Goal: Communication & Community: Answer question/provide support

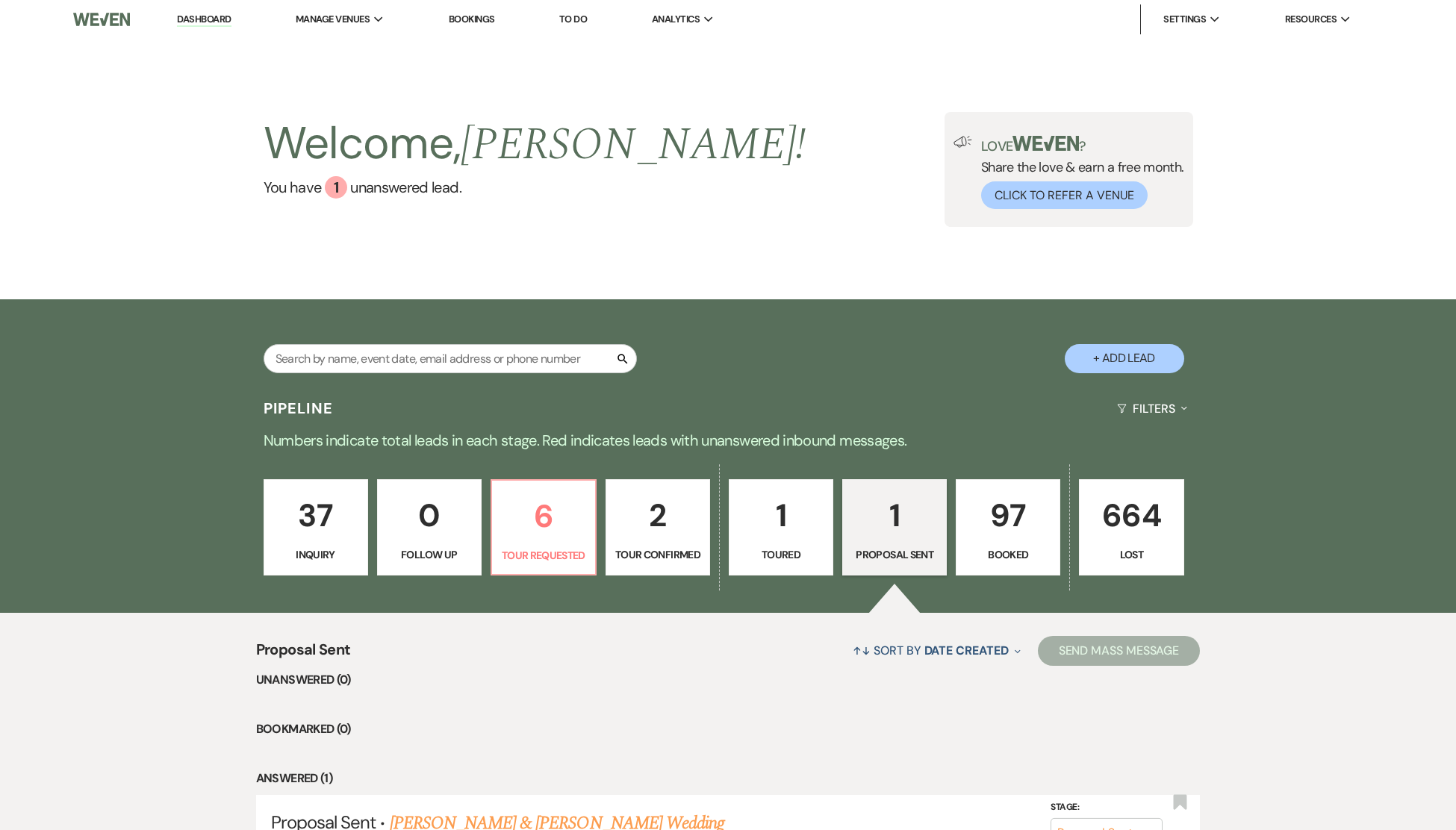
select select "6"
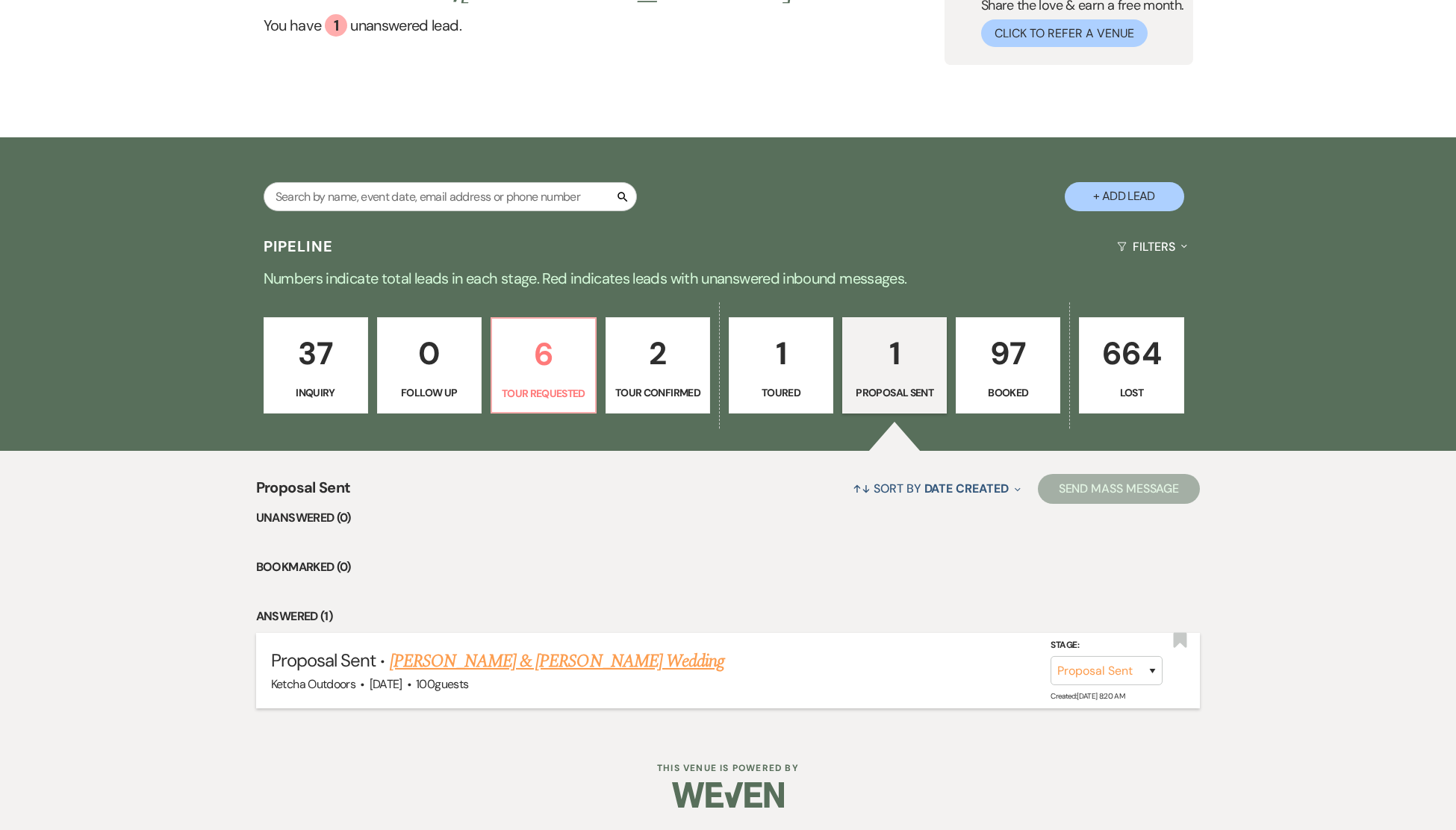
click at [526, 663] on link "[PERSON_NAME] & [PERSON_NAME] Wedding" at bounding box center [556, 662] width 334 height 27
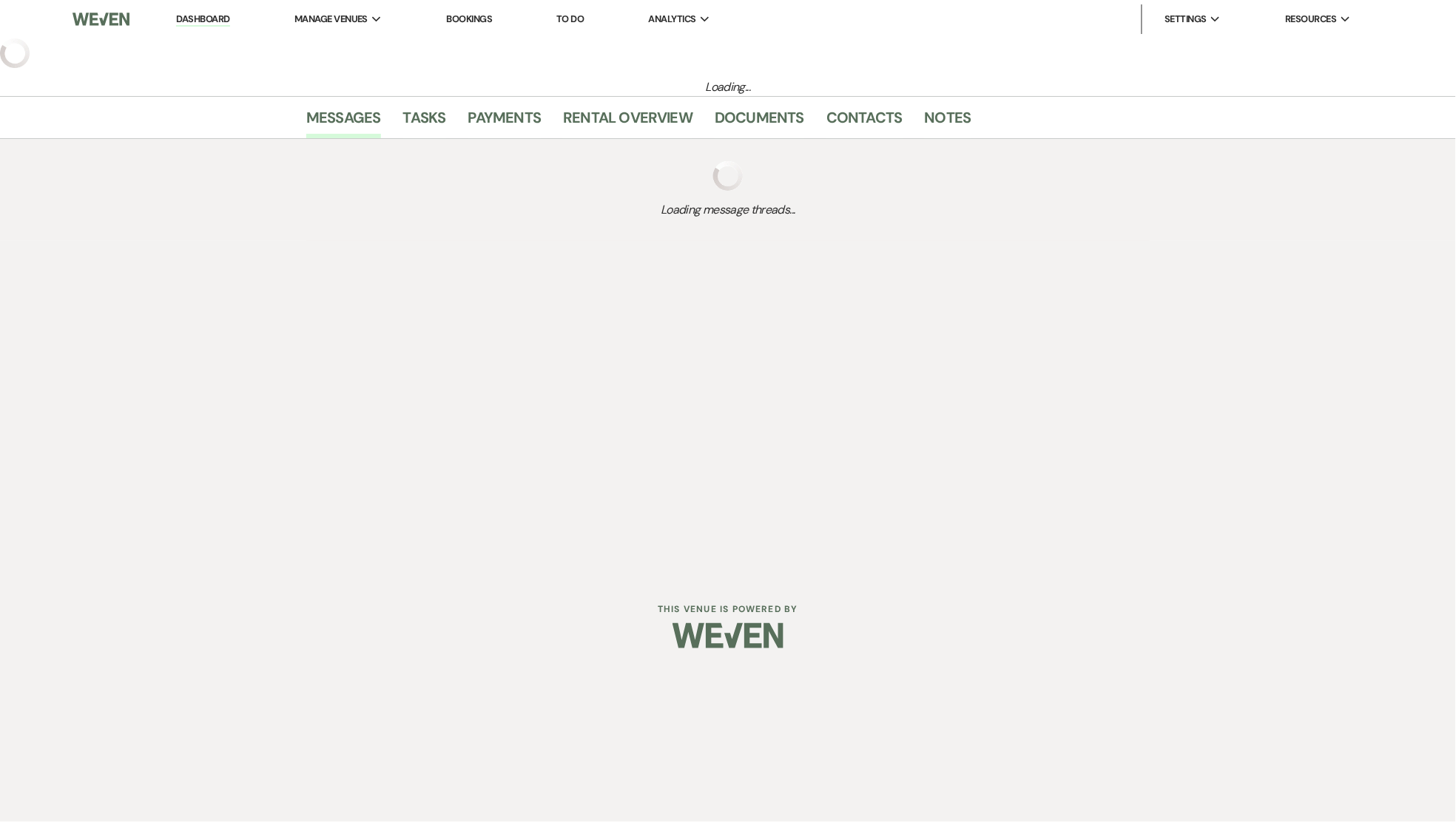
select select "6"
select select "1"
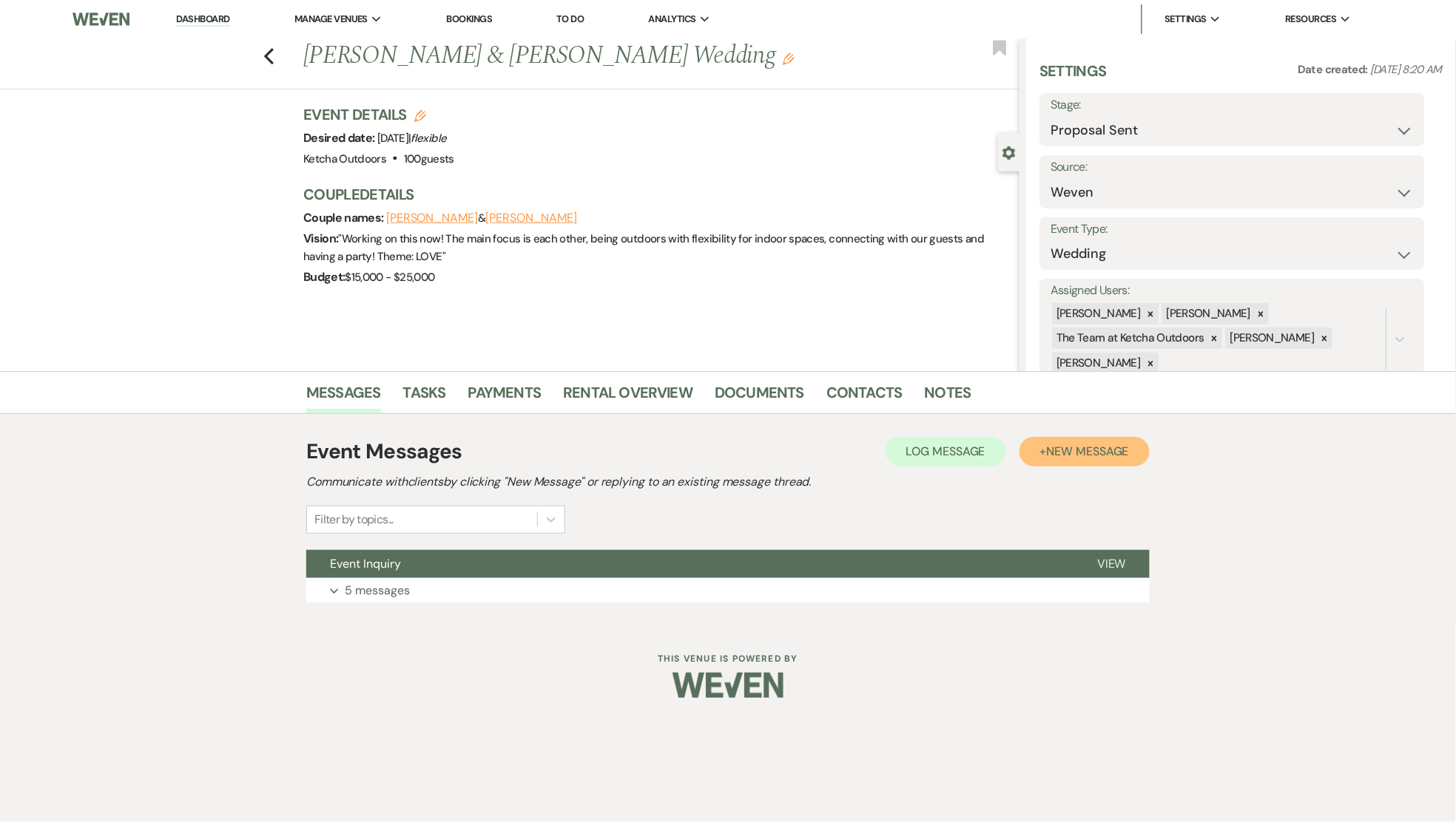
drag, startPoint x: 1100, startPoint y: 449, endPoint x: 1088, endPoint y: 451, distance: 12.2
click at [1098, 451] on span "New Message" at bounding box center [1088, 451] width 83 height 15
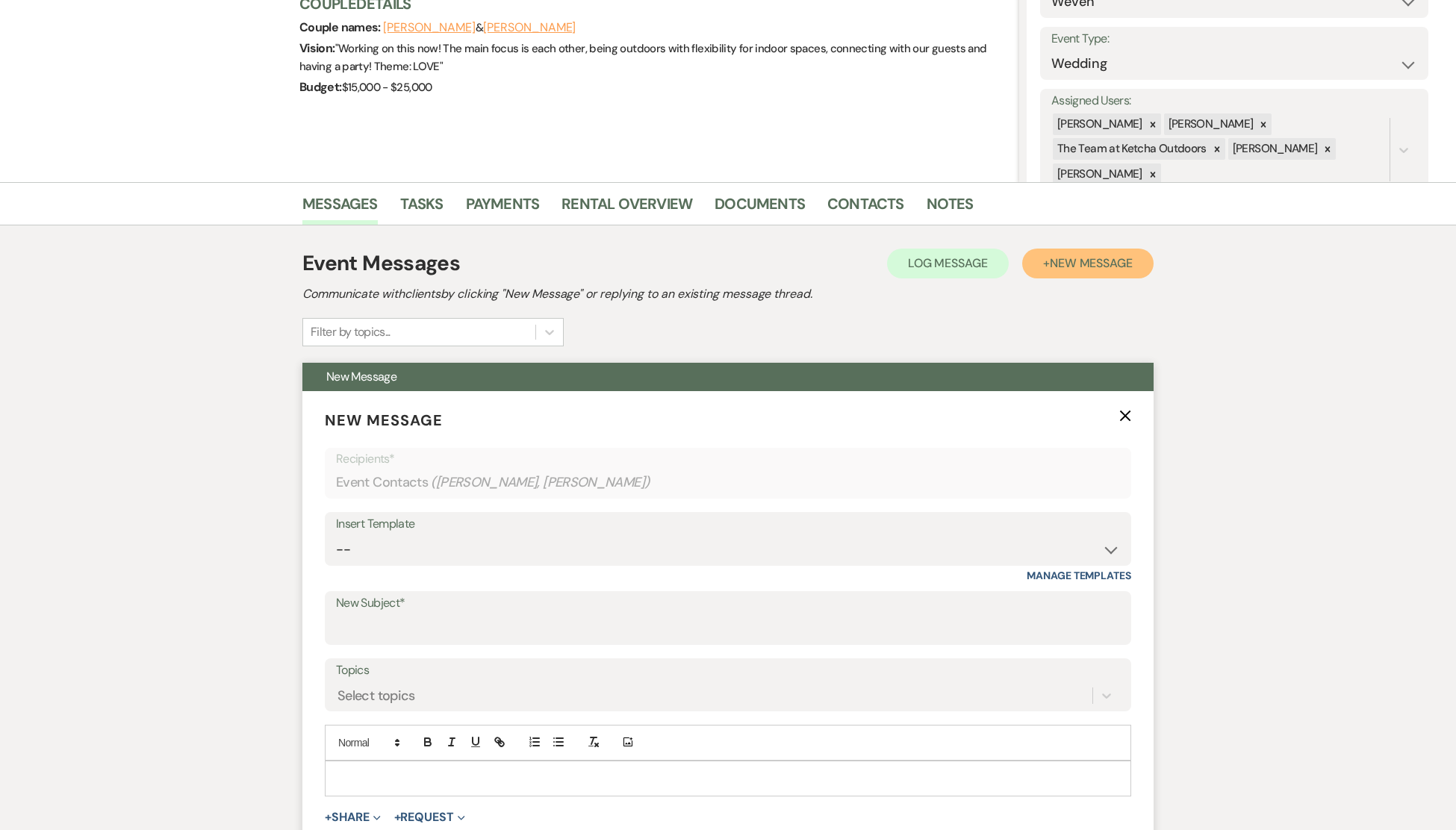
scroll to position [194, 0]
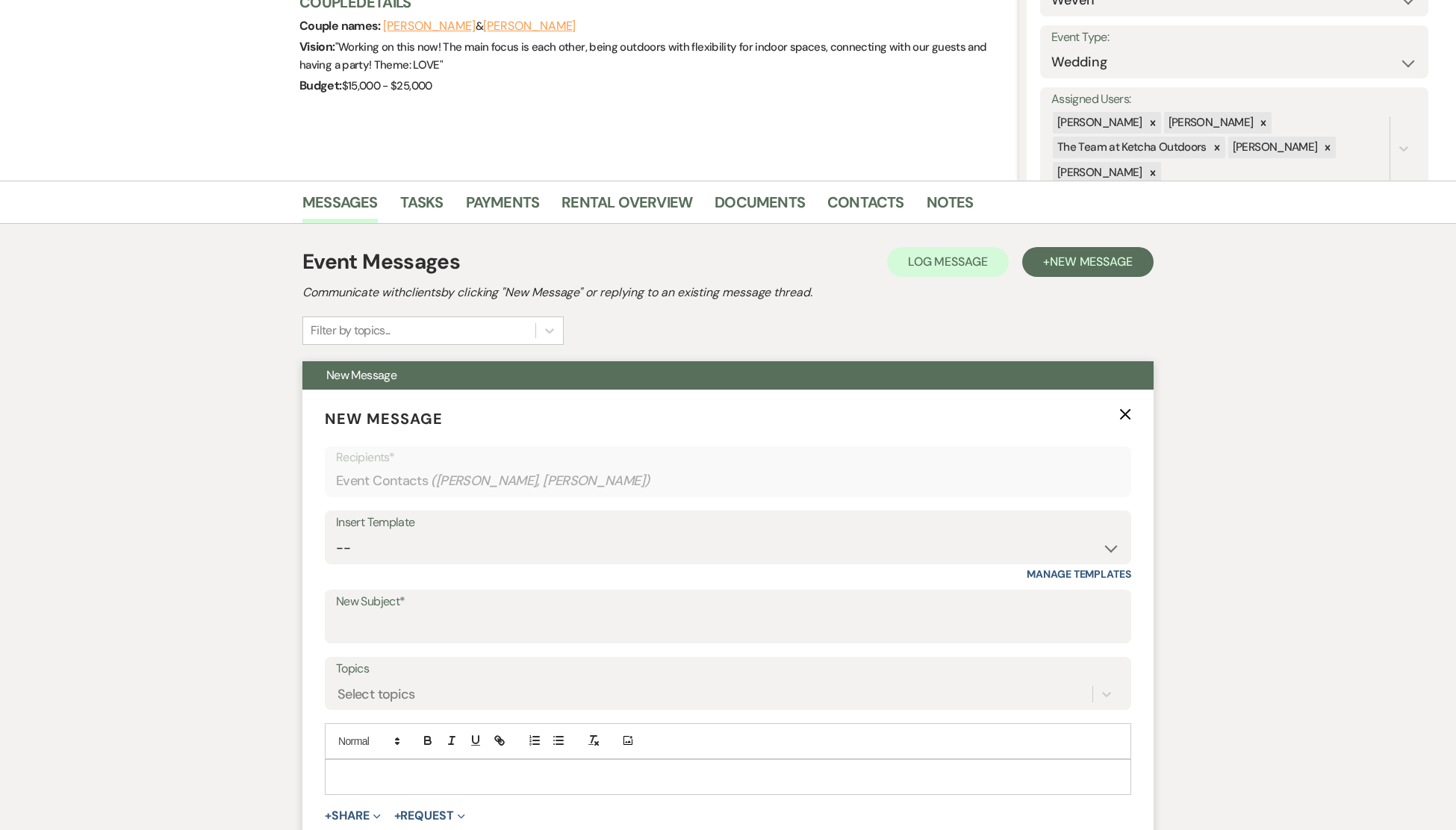
click at [363, 769] on p at bounding box center [728, 776] width 782 height 16
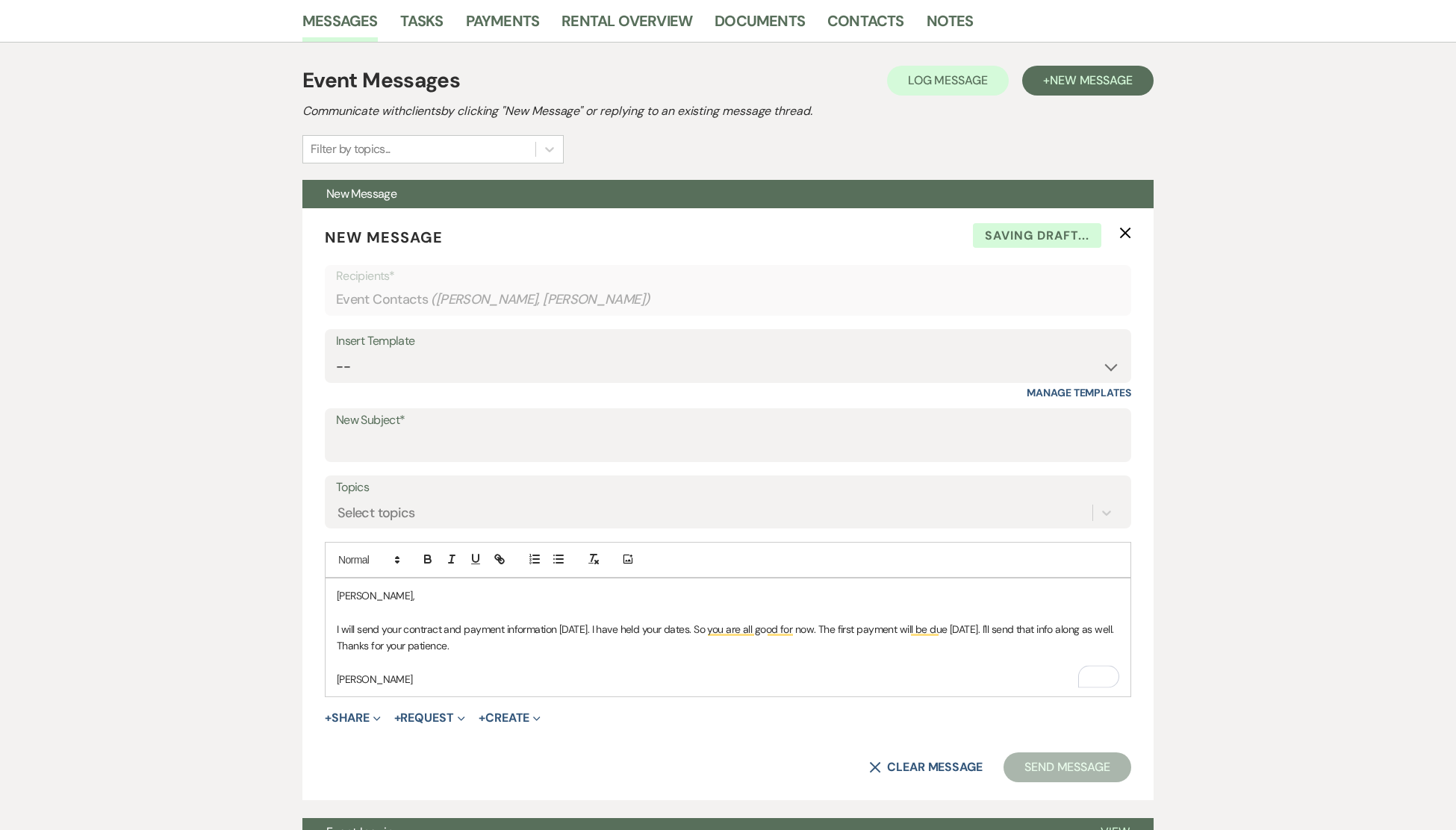
scroll to position [534, 0]
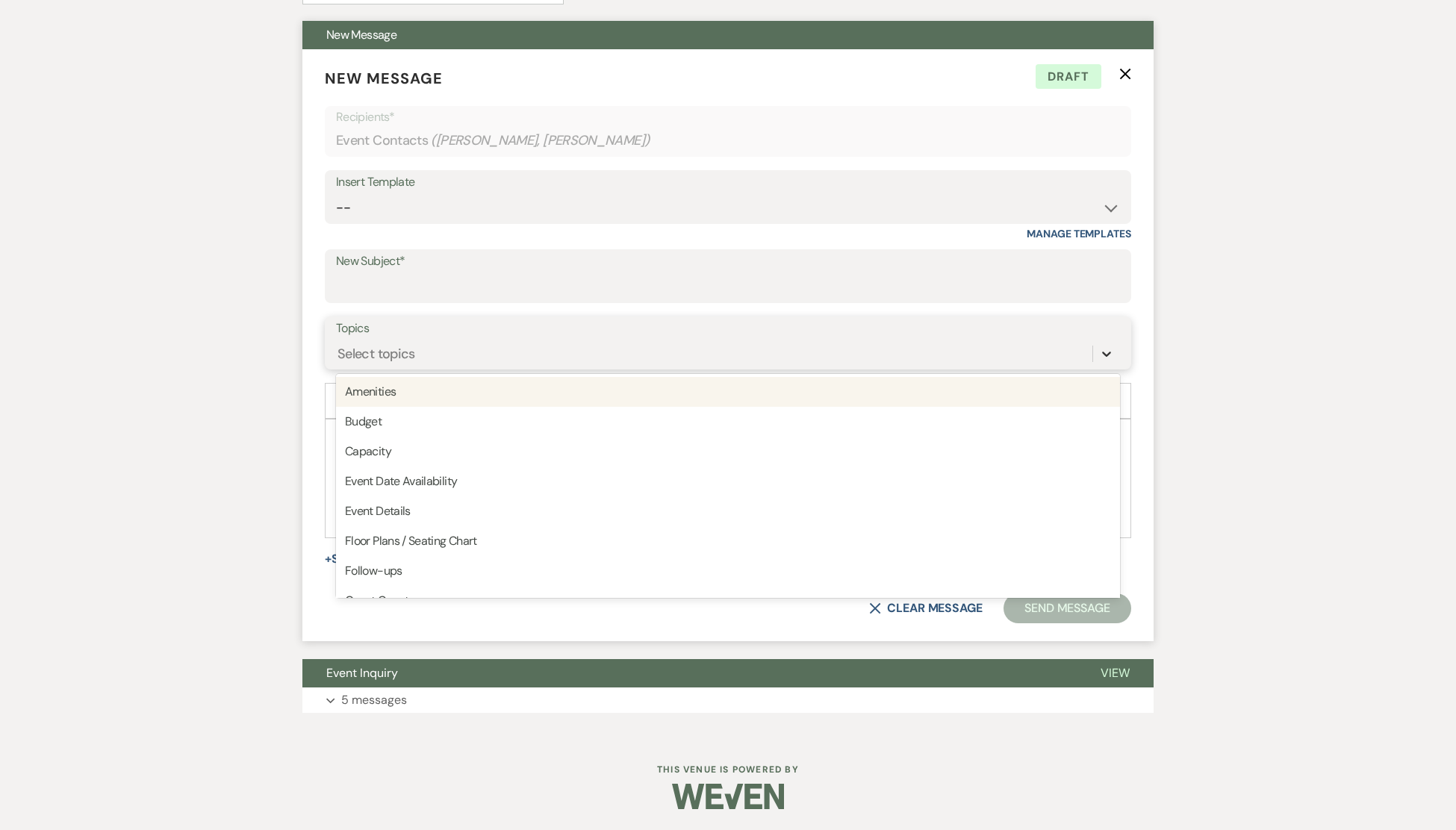
click at [1107, 351] on icon at bounding box center [1107, 354] width 15 height 15
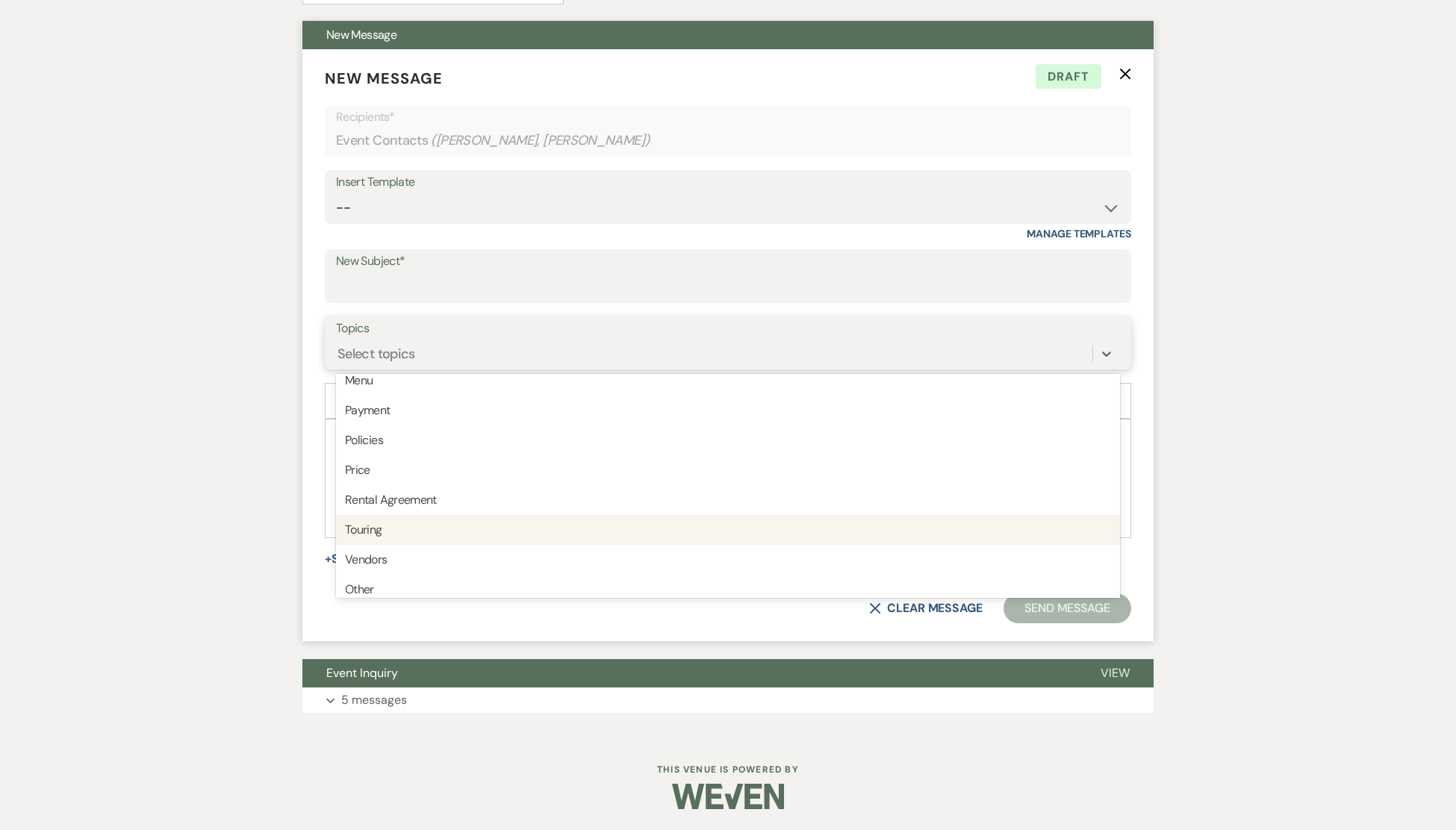
scroll to position [378, 0]
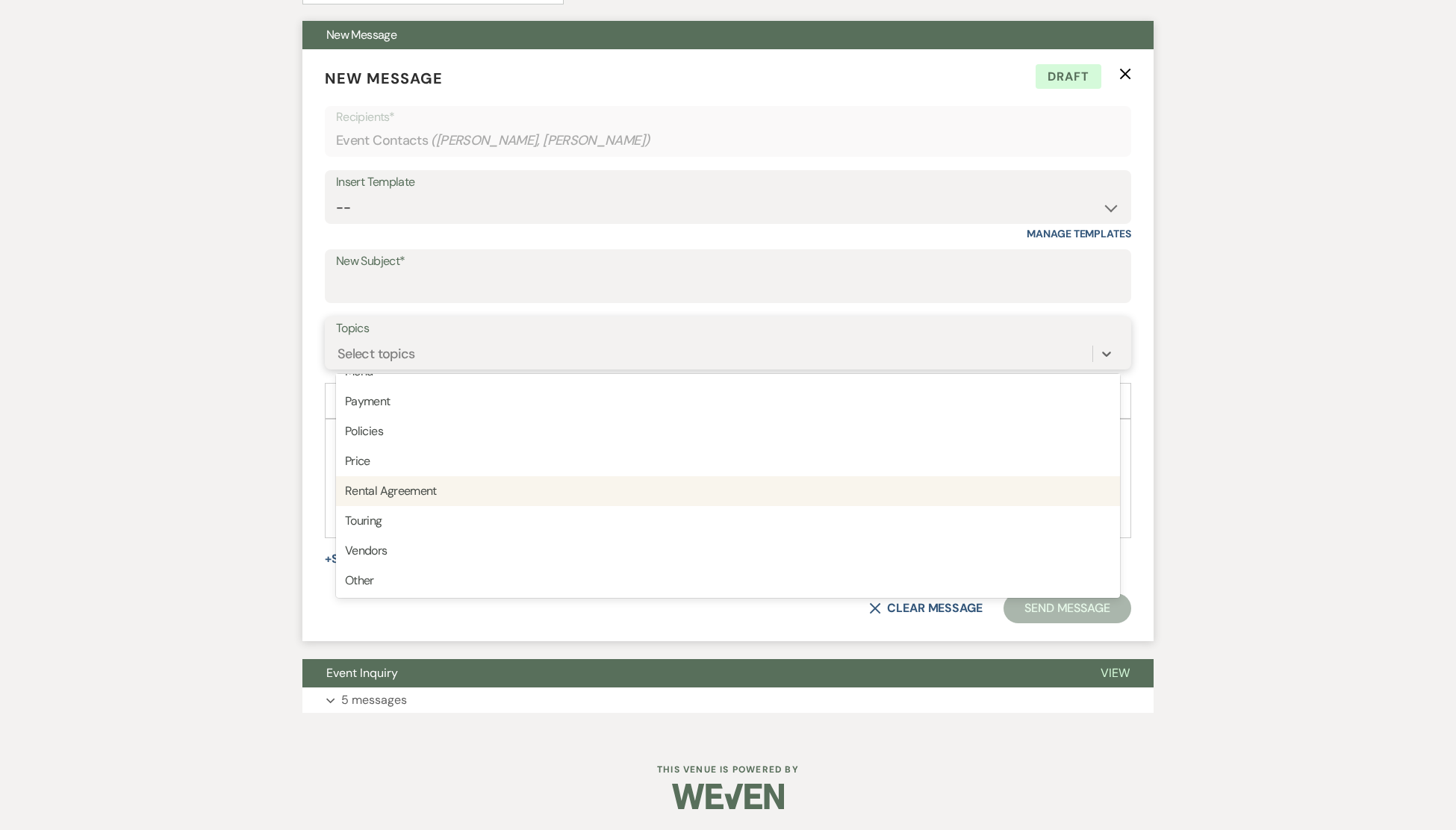
click at [415, 487] on div "Rental Agreement" at bounding box center [728, 491] width 784 height 30
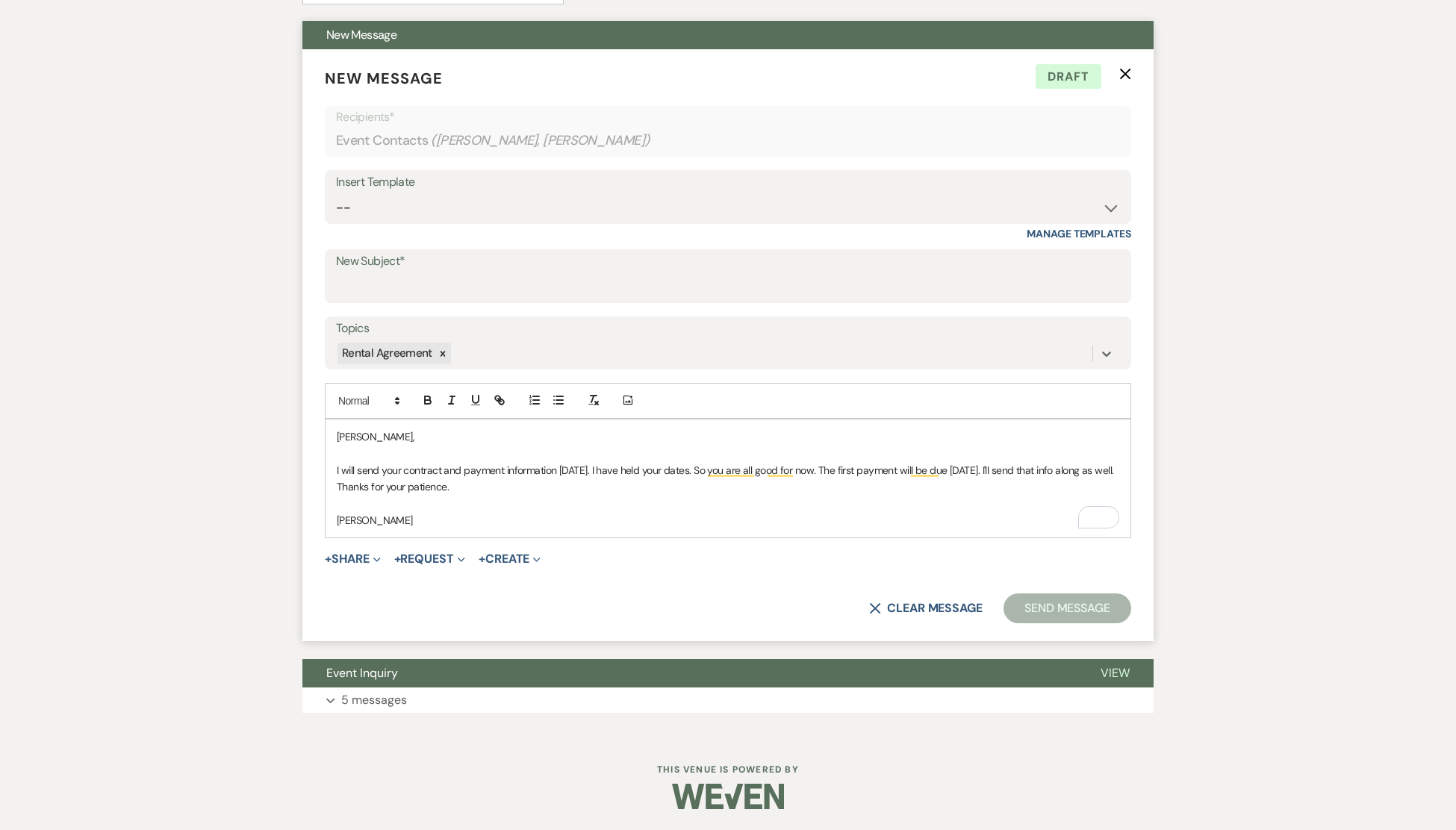
click at [1061, 609] on button "Send Message" at bounding box center [1066, 608] width 127 height 30
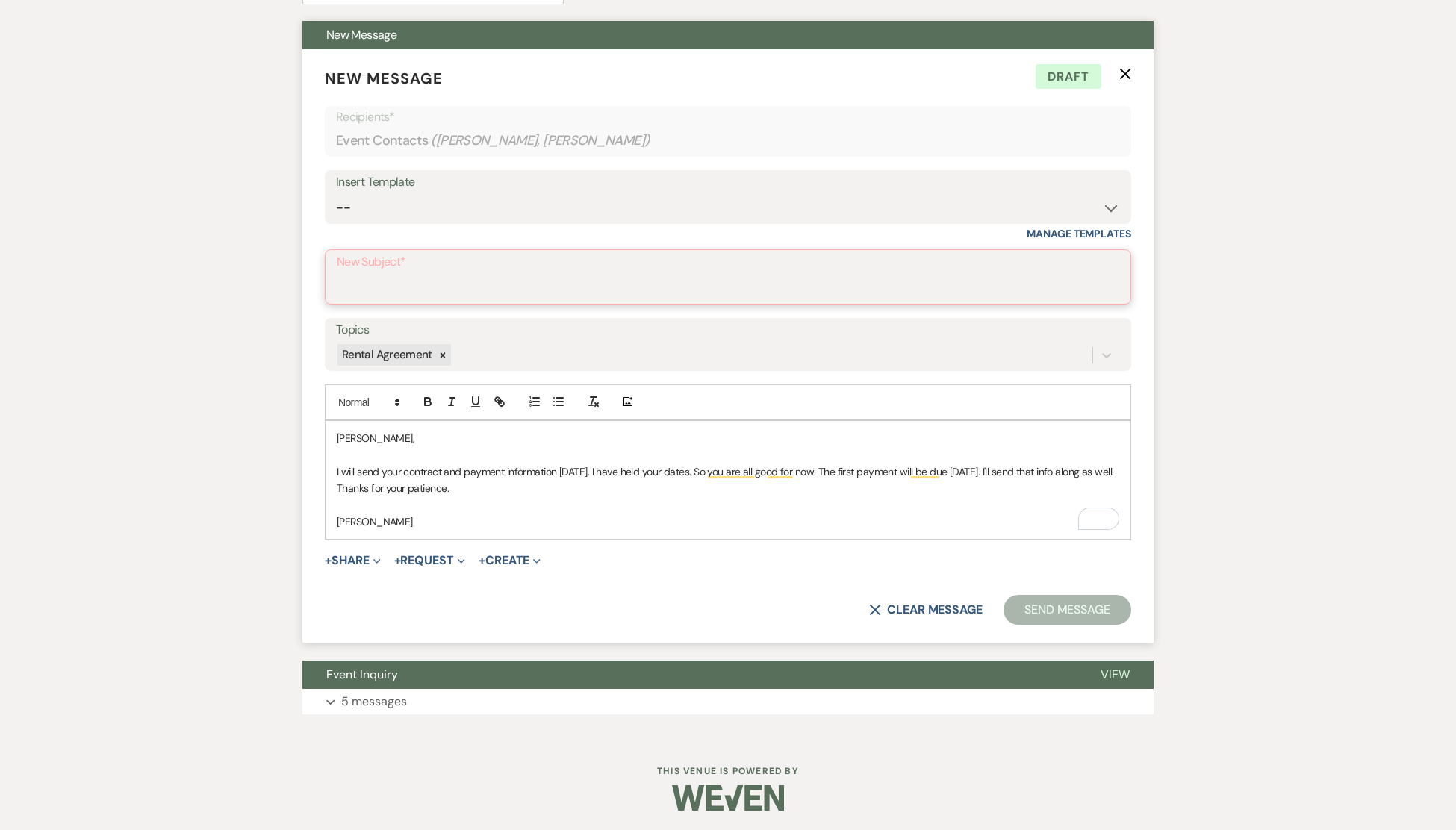
click at [424, 277] on input "New Subject*" at bounding box center [728, 287] width 782 height 29
type input "Rental Contract"
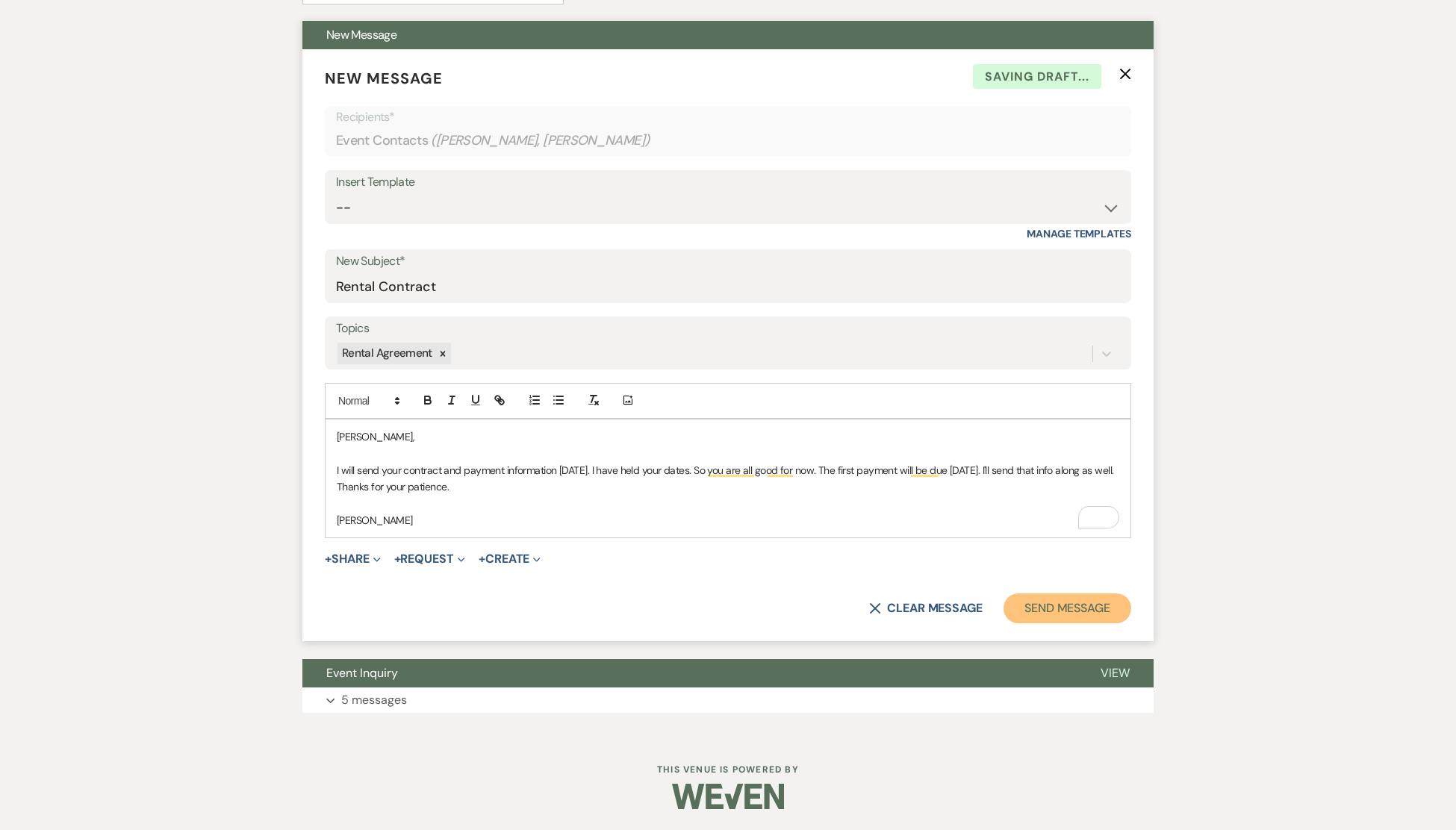
click at [1044, 606] on button "Send Message" at bounding box center [1066, 608] width 127 height 30
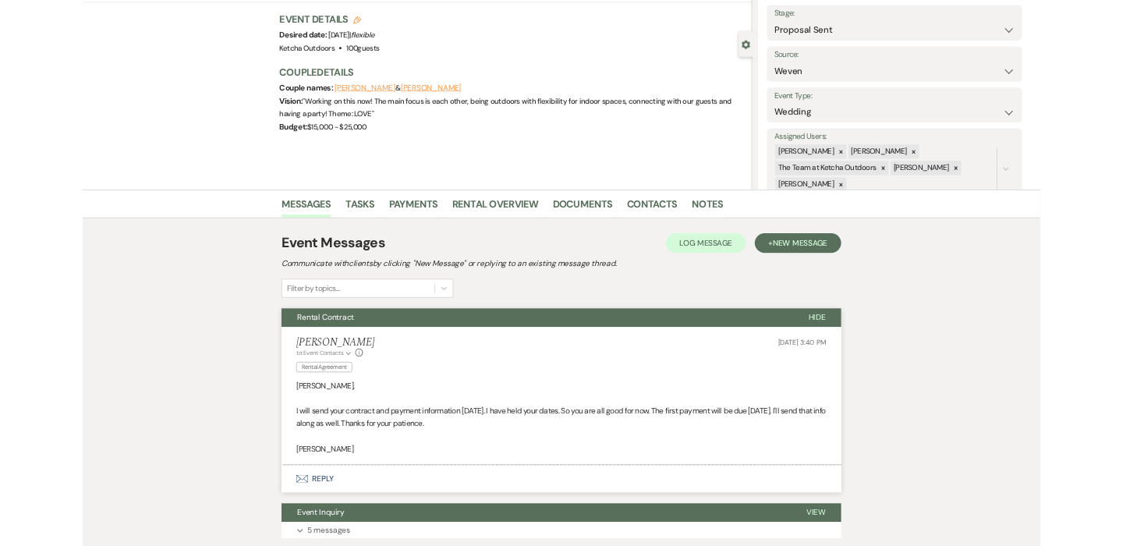
scroll to position [0, 0]
